Goal: Information Seeking & Learning: Find contact information

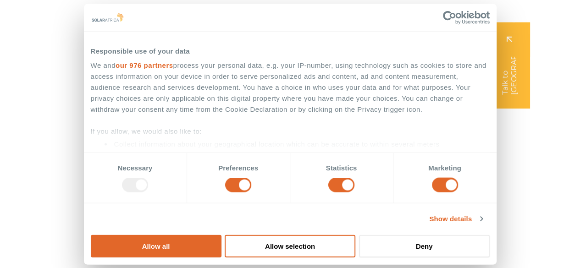
drag, startPoint x: 518, startPoint y: 126, endPoint x: 196, endPoint y: 4, distance: 343.6
click at [222, 235] on button "Allow all" at bounding box center [156, 246] width 131 height 22
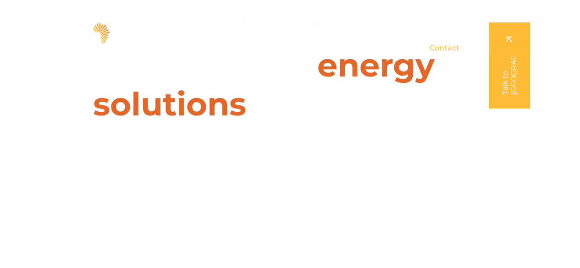
click at [452, 45] on span "Contact" at bounding box center [445, 48] width 30 height 11
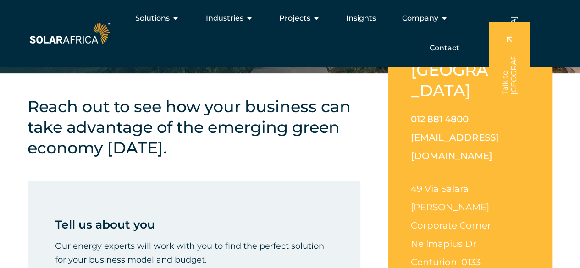
scroll to position [138, 0]
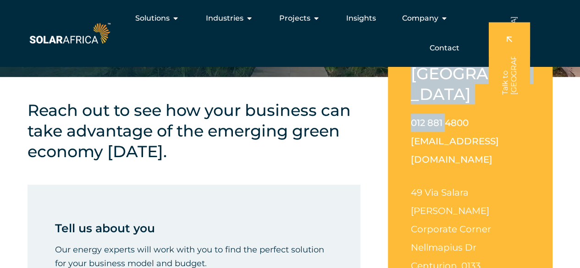
drag, startPoint x: 407, startPoint y: 82, endPoint x: 448, endPoint y: 89, distance: 41.9
click at [448, 89] on div "South Africa 012 881 4800 info@solarafrica.com 49 Via Salara Irene Corporate Co…" at bounding box center [470, 176] width 165 height 273
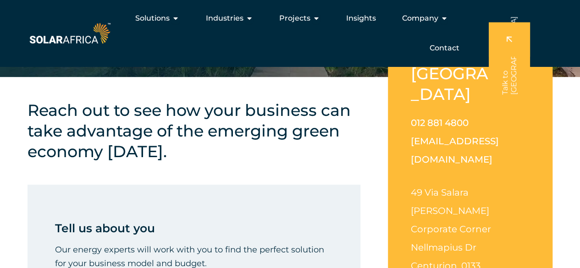
drag, startPoint x: 401, startPoint y: 112, endPoint x: 411, endPoint y: 107, distance: 11.3
click at [411, 107] on div "South Africa 012 881 4800 info@solarafrica.com 49 Via Salara Irene Corporate Co…" at bounding box center [470, 176] width 165 height 273
copy link "012 881 4800"
drag, startPoint x: 453, startPoint y: 155, endPoint x: 469, endPoint y: 155, distance: 16.1
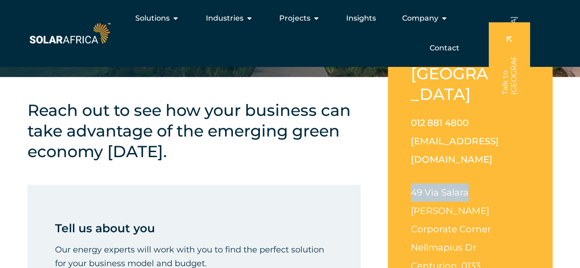
click at [469, 155] on div "South Africa 012 881 4800 info@solarafrica.com 49 Via Salara Irene Corporate Co…" at bounding box center [470, 176] width 165 height 273
copy span "49 Via Salara"
drag, startPoint x: 437, startPoint y: 198, endPoint x: 444, endPoint y: 196, distance: 7.5
click at [441, 197] on p "49 Via Salara Irene Corporate Corner Nellmapius Dr Centurion, 0133" at bounding box center [470, 230] width 119 height 92
click at [462, 197] on p "49 Via Salara Irene Corporate Corner Nellmapius Dr Centurion, 0133" at bounding box center [470, 230] width 119 height 92
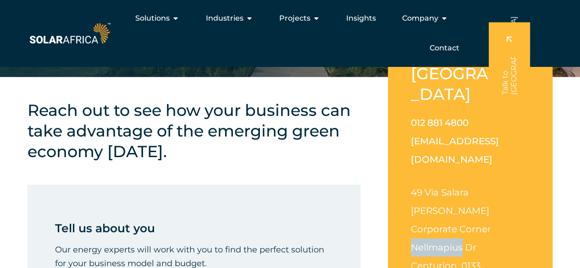
drag, startPoint x: 411, startPoint y: 193, endPoint x: 461, endPoint y: 195, distance: 50.0
click at [461, 242] on span "Nellmapius Dr" at bounding box center [444, 247] width 66 height 11
click at [427, 242] on span "Nellmapius Dr" at bounding box center [444, 247] width 66 height 11
drag, startPoint x: 417, startPoint y: 191, endPoint x: 439, endPoint y: 207, distance: 26.6
click at [446, 212] on p "49 Via Salara Irene Corporate Corner Nellmapius Dr Centurion, 0133" at bounding box center [470, 230] width 119 height 92
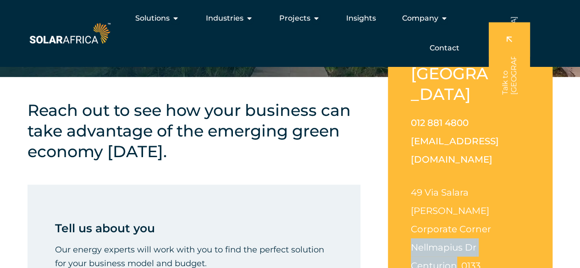
drag, startPoint x: 407, startPoint y: 193, endPoint x: 454, endPoint y: 210, distance: 50.5
click at [454, 210] on div "South Africa 012 881 4800 info@solarafrica.com 49 Via Salara Irene Corporate Co…" at bounding box center [470, 176] width 165 height 273
copy p "Nellmapius Dr Centurion"
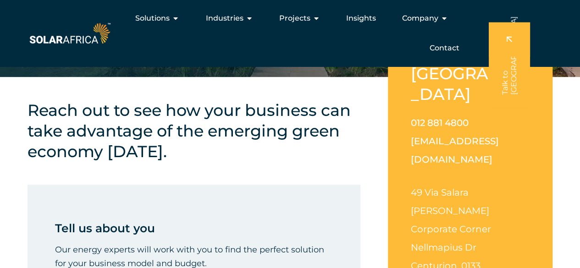
click at [488, 211] on p "49 Via Salara Irene Corporate Corner Nellmapius Dr Centurion, 0133" at bounding box center [470, 230] width 119 height 92
